Goal: Check status: Check status

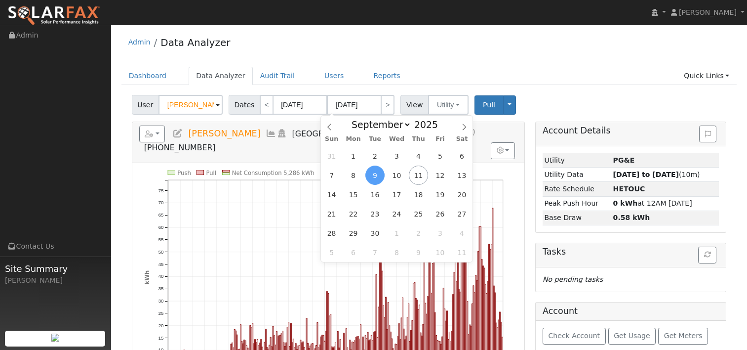
select select "8"
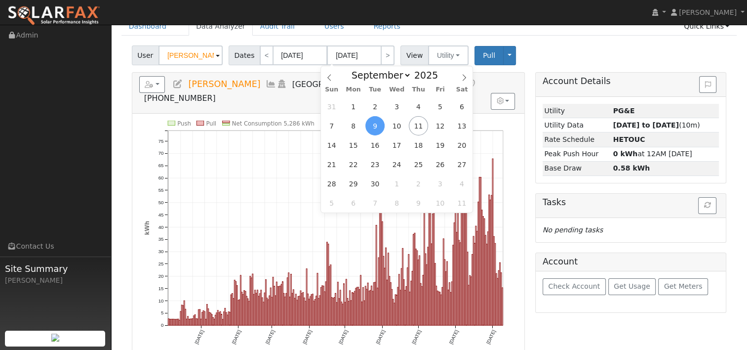
click at [534, 43] on div "User [PERSON_NAME] Account Default Account Default Account [STREET_ADDRESS] Pri…" at bounding box center [429, 53] width 599 height 23
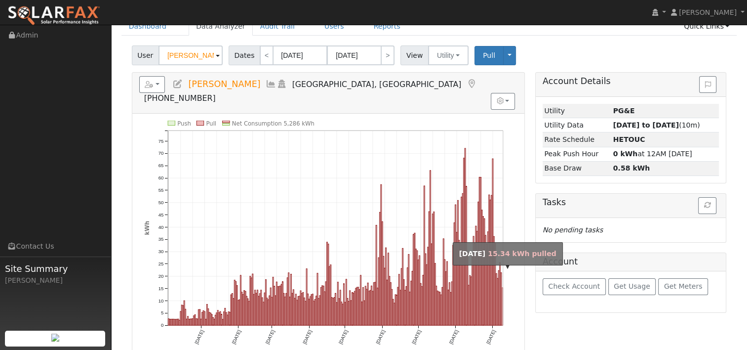
click at [502, 290] on rect "onclick=""" at bounding box center [502, 306] width 1 height 38
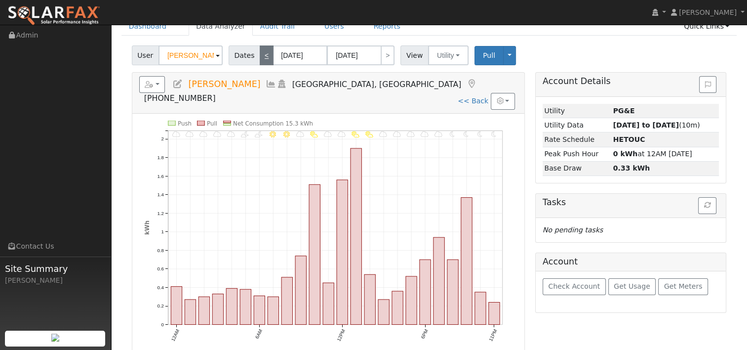
click at [260, 57] on link "<" at bounding box center [267, 55] width 14 height 20
type input "[DATE]"
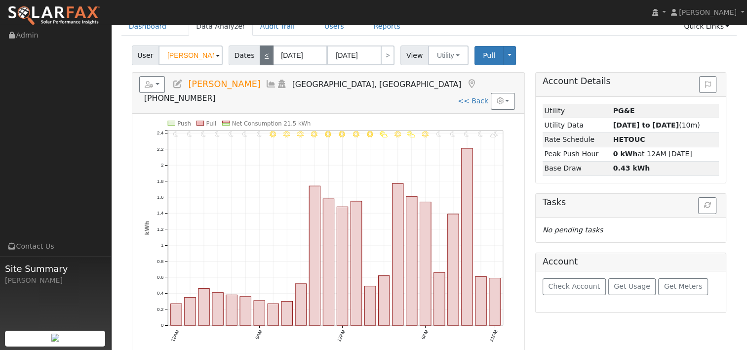
click at [263, 58] on link "<" at bounding box center [267, 55] width 14 height 20
type input "[DATE]"
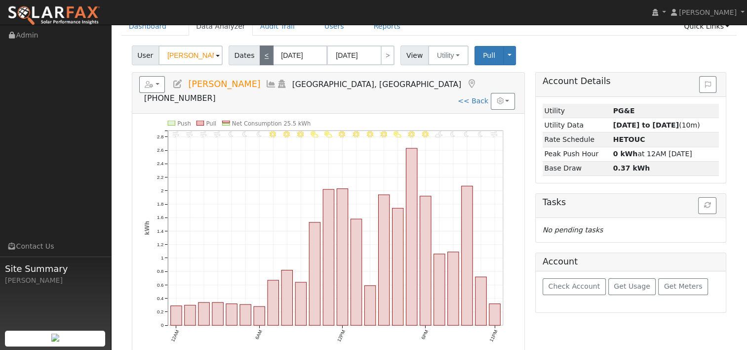
click at [263, 53] on link "<" at bounding box center [267, 55] width 14 height 20
type input "[DATE]"
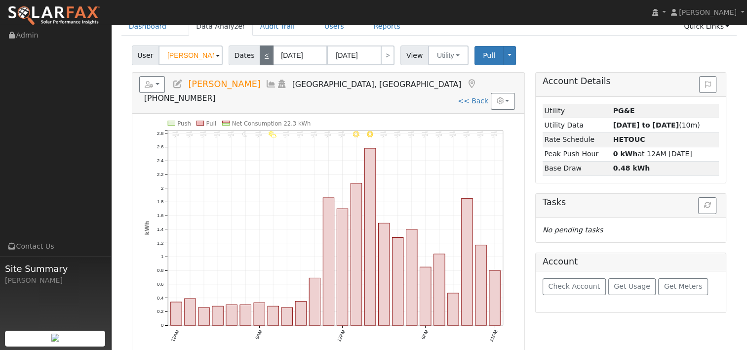
click at [267, 50] on link "<" at bounding box center [267, 55] width 14 height 20
type input "[DATE]"
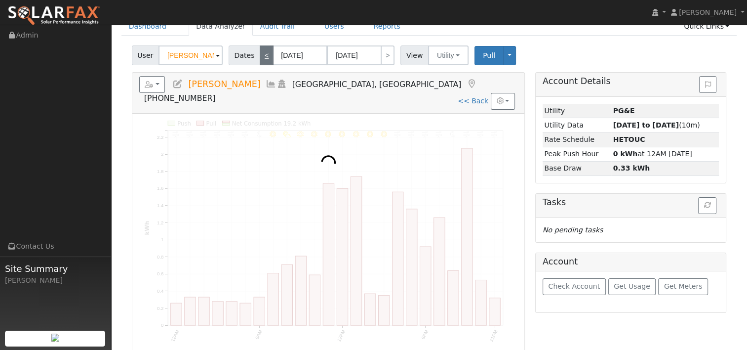
scroll to position [0, 0]
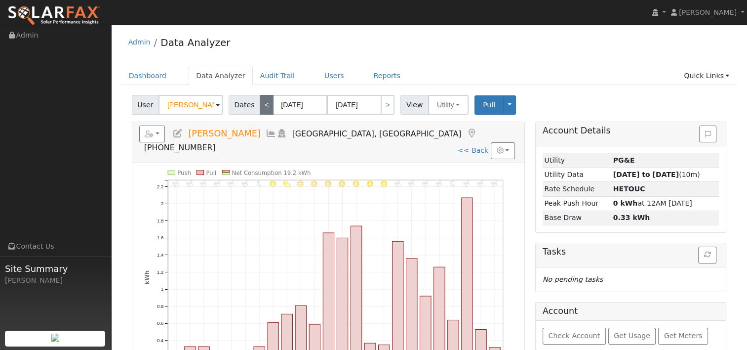
click at [265, 102] on link "<" at bounding box center [267, 105] width 14 height 20
type input "[DATE]"
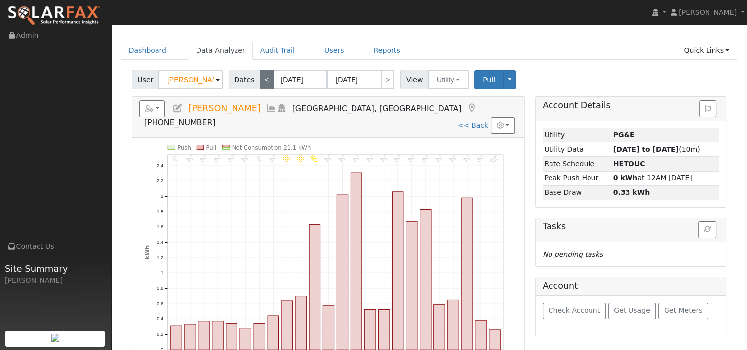
scroll to position [49, 0]
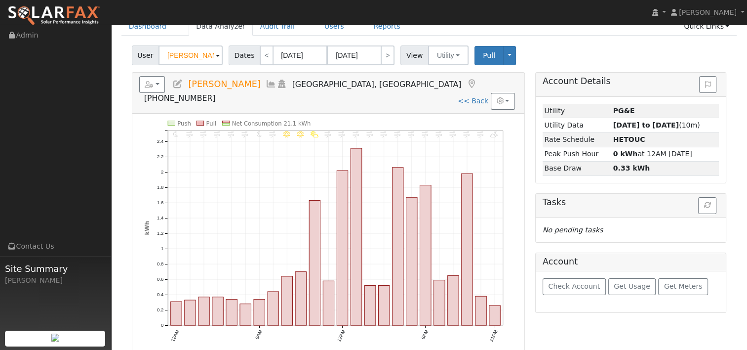
click at [524, 156] on div "11PM - PartlyCloudy 10PM - Windy 9PM - Windy 8PM - Windy 7PM - Windy 6PM - Wind…" at bounding box center [328, 236] width 392 height 245
click at [469, 97] on link "<< Back" at bounding box center [473, 101] width 31 height 8
type input "[DATE]"
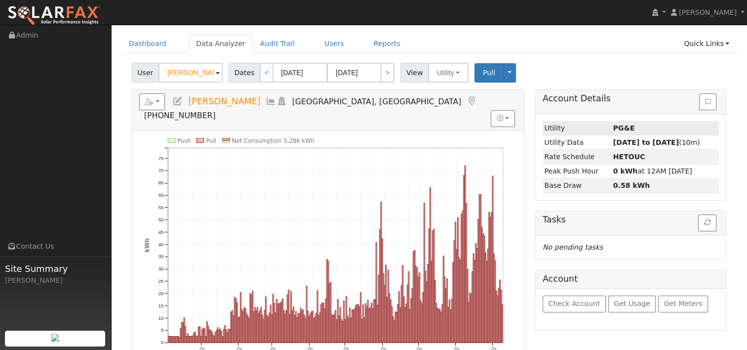
scroll to position [49, 0]
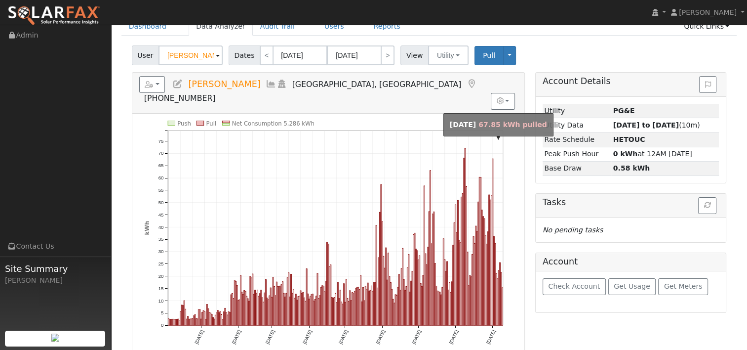
click at [492, 159] on rect "onclick=""" at bounding box center [492, 242] width 1 height 166
type input "[DATE]"
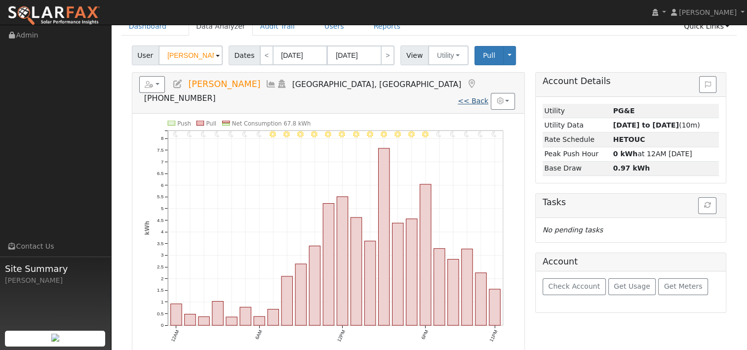
click at [466, 97] on link "<< Back" at bounding box center [473, 101] width 31 height 8
type input "[DATE]"
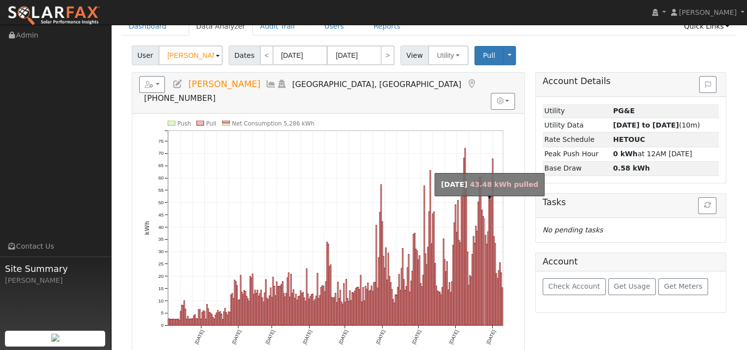
click at [484, 220] on rect "onclick=""" at bounding box center [484, 271] width 1 height 107
type input "[DATE]"
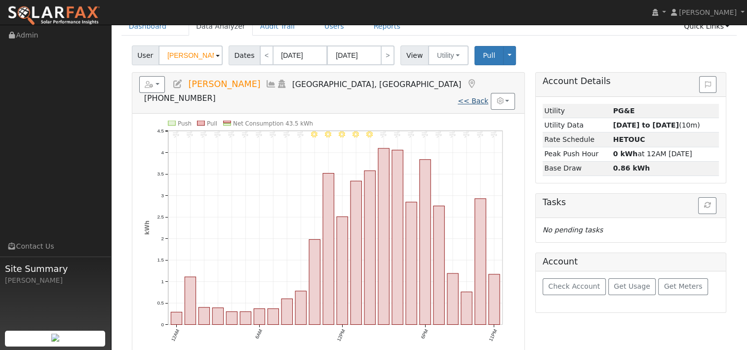
click at [475, 97] on link "<< Back" at bounding box center [473, 101] width 31 height 8
type input "[DATE]"
